Goal: Check status: Check status

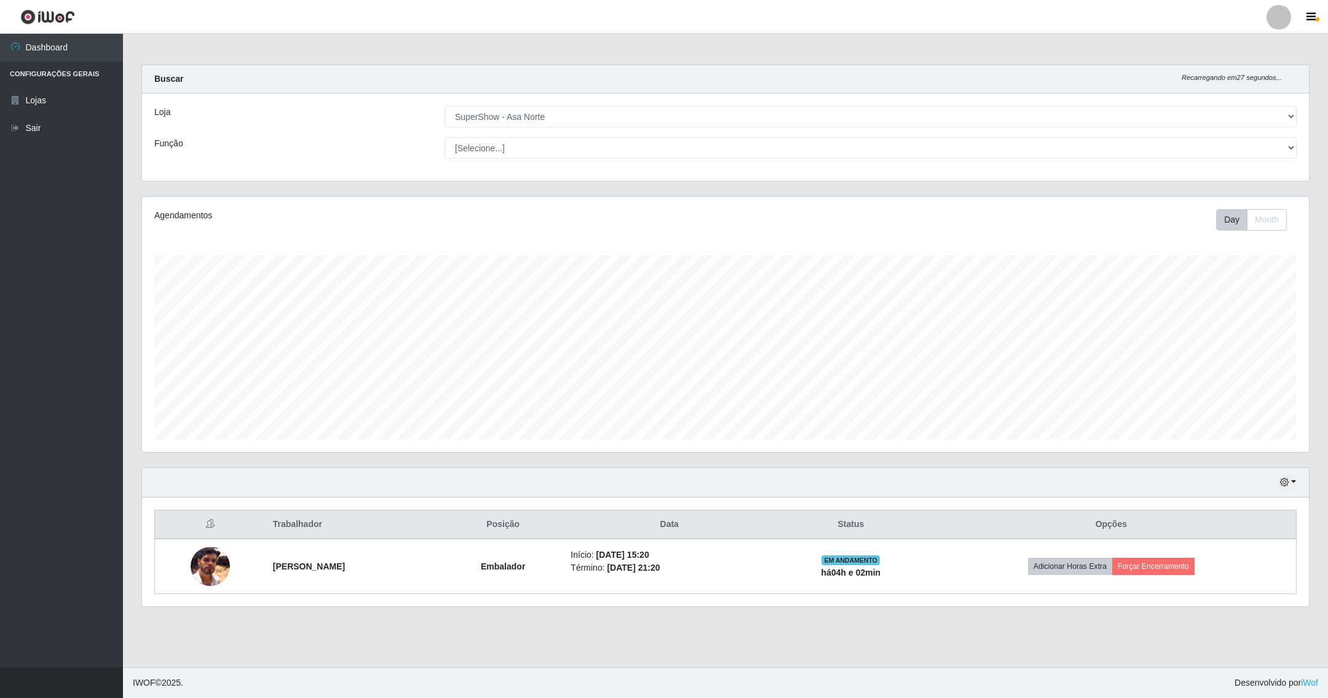
select select "71"
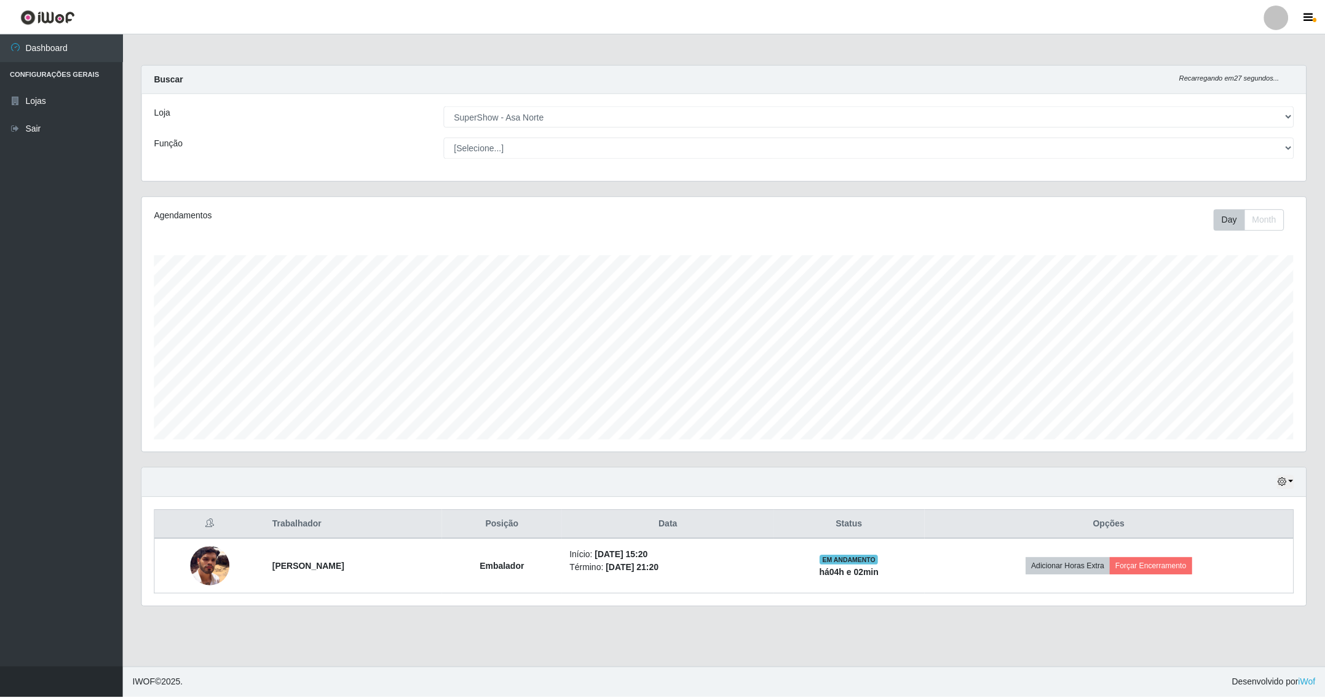
scroll to position [256, 1166]
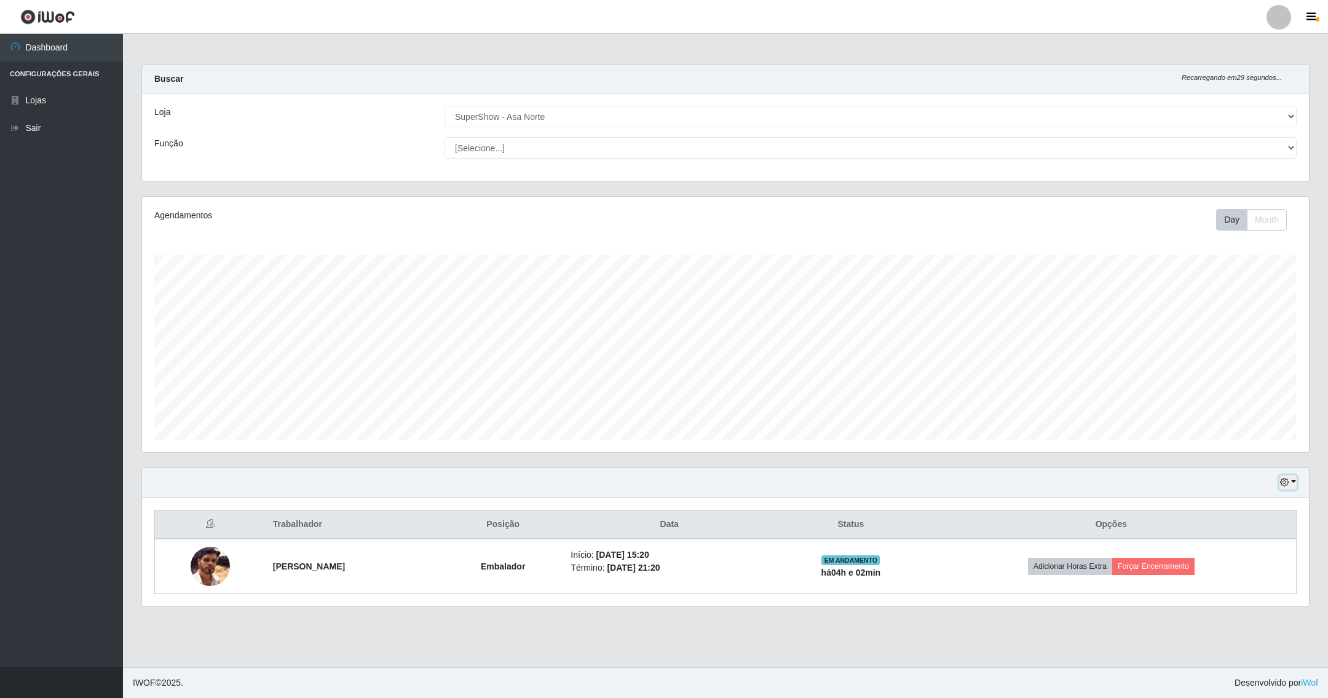
click at [1282, 486] on icon "button" at bounding box center [1284, 482] width 9 height 9
click at [1236, 528] on button "1 dia" at bounding box center [1247, 531] width 97 height 26
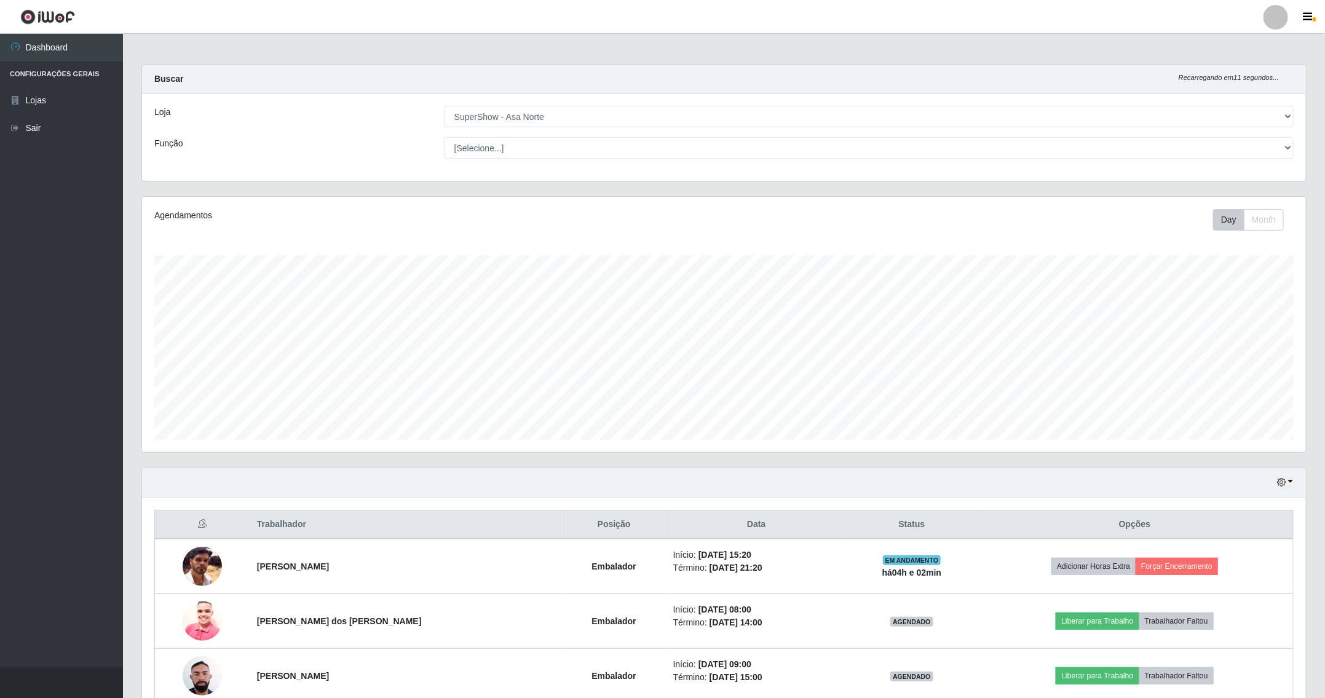
scroll to position [178, 0]
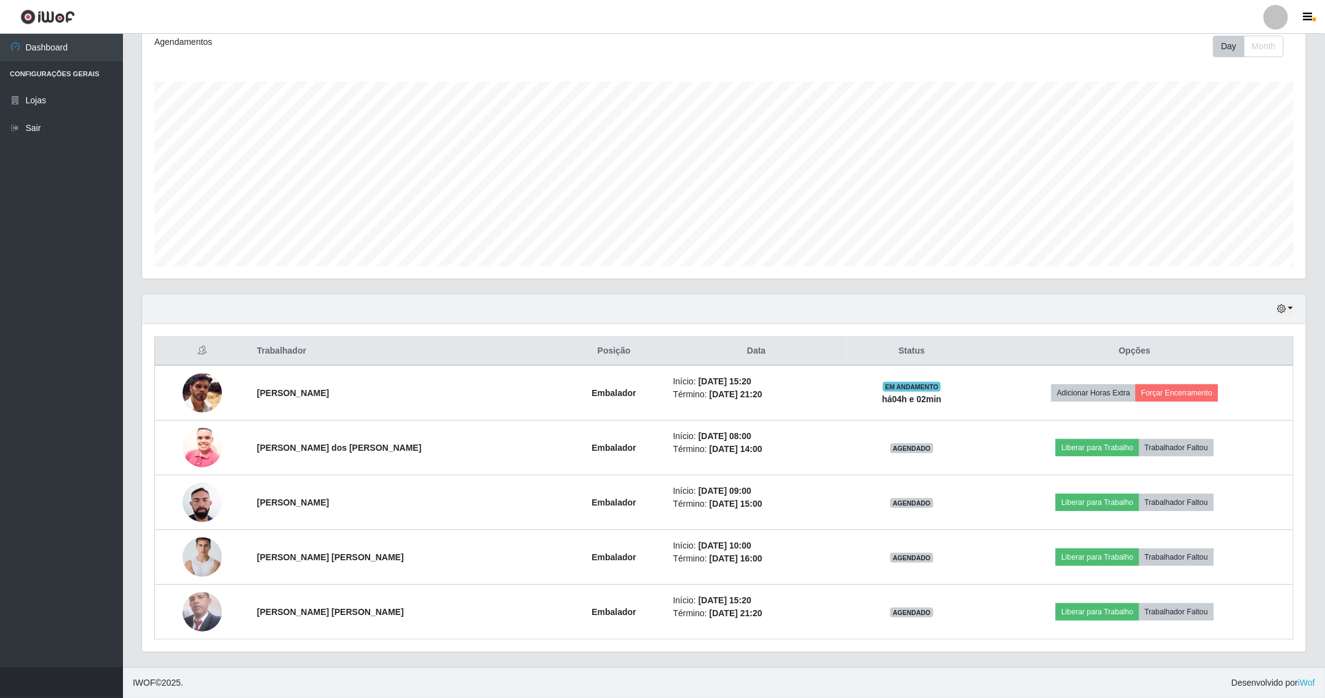
click at [1296, 306] on div "Hoje 1 dia 3 dias 1 Semana Não encerrados" at bounding box center [724, 310] width 1164 height 30
click at [1288, 306] on button "button" at bounding box center [1285, 309] width 17 height 14
click at [1251, 389] on button "3 dias" at bounding box center [1244, 383] width 97 height 26
click at [1273, 303] on div "Hoje 1 dia 3 dias 1 Semana Não encerrados" at bounding box center [724, 310] width 1164 height 30
click at [1280, 304] on icon "button" at bounding box center [1281, 308] width 9 height 9
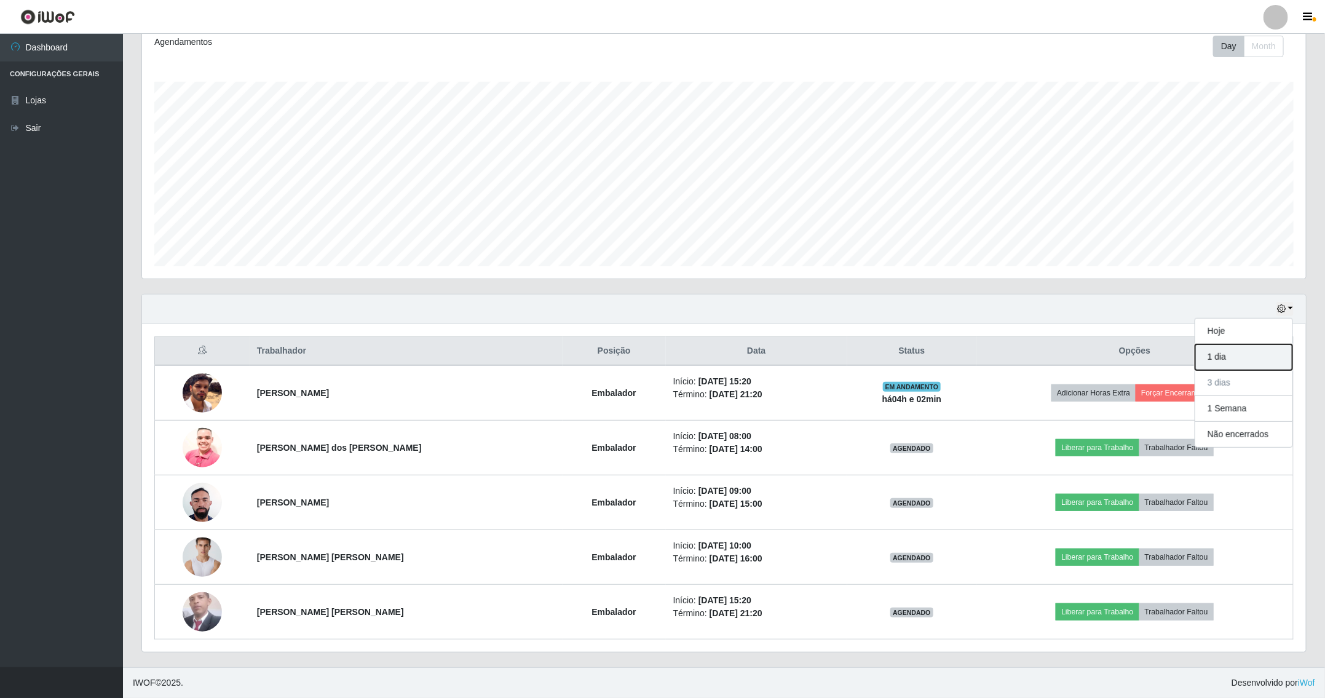
click at [1249, 346] on button "1 dia" at bounding box center [1244, 357] width 97 height 26
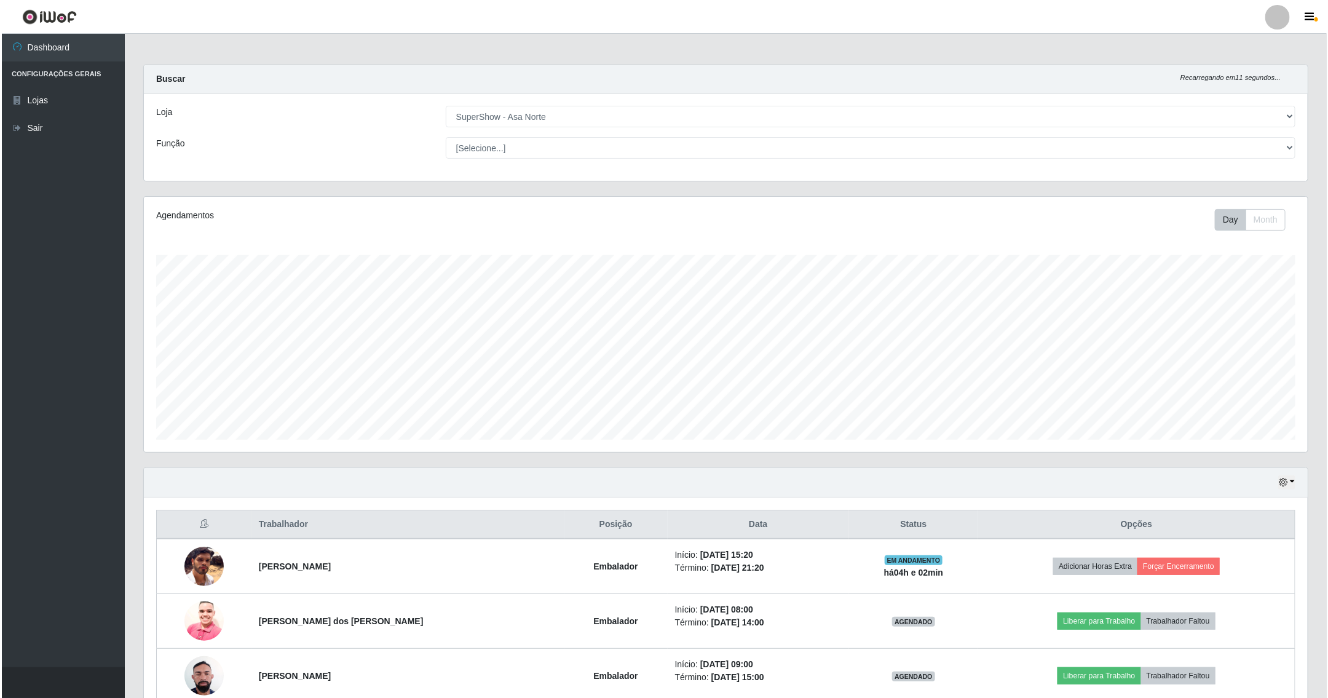
scroll to position [614726, 613817]
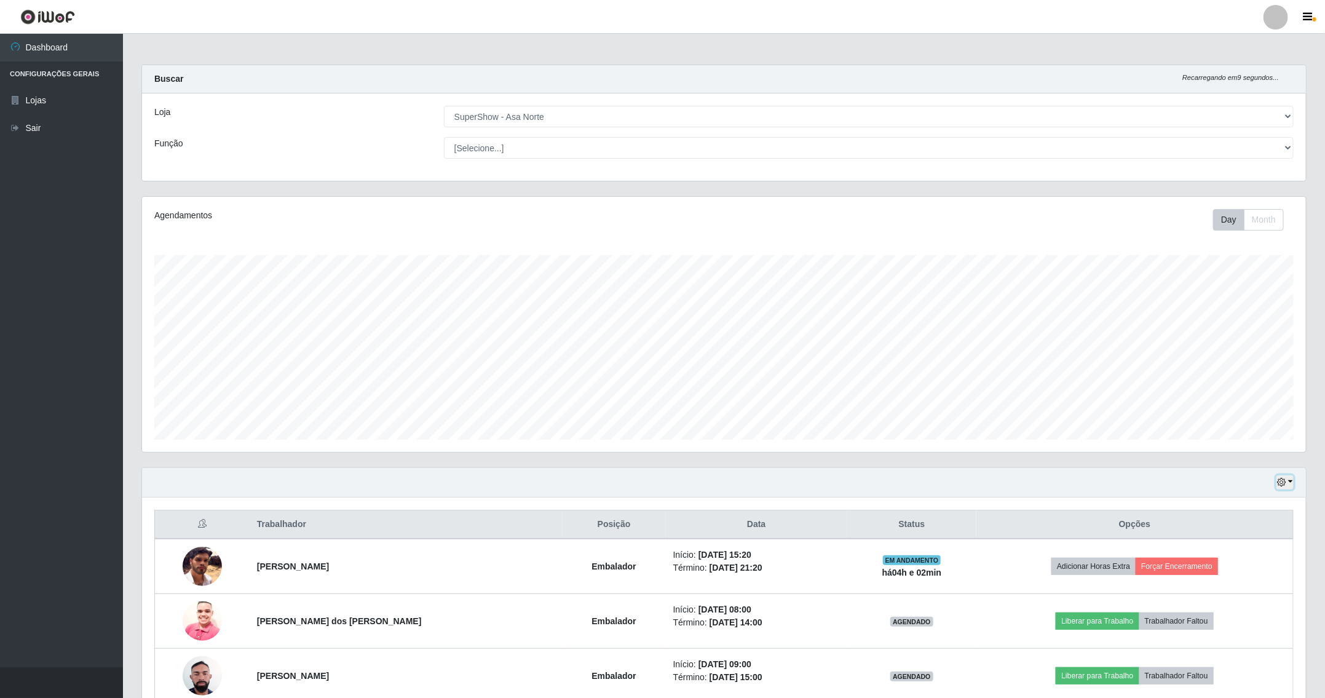
click at [1286, 482] on icon "button" at bounding box center [1281, 482] width 9 height 9
click at [1238, 502] on button "Hoje" at bounding box center [1244, 505] width 97 height 26
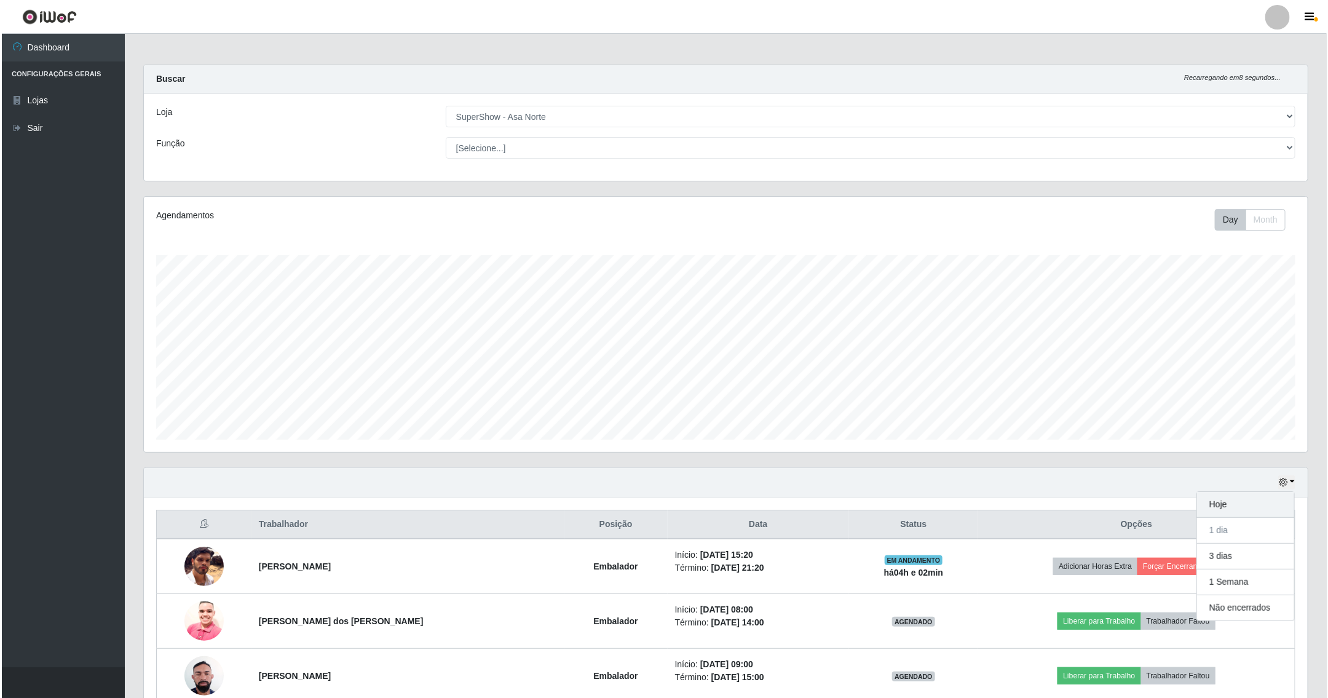
scroll to position [256, 1166]
